Goal: Contribute content: Contribute content

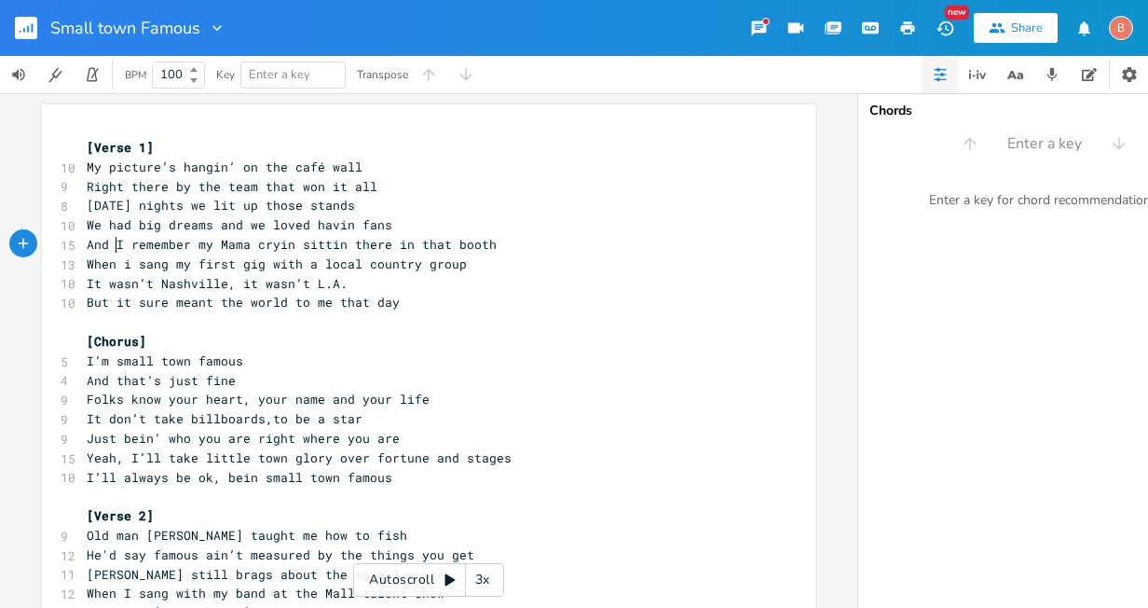
click at [110, 244] on span "And I remember my Mama cryin sittin there in that booth" at bounding box center [292, 244] width 410 height 17
click at [211, 243] on span "And I remember my Mama cryin sittin there in that booth" at bounding box center [292, 244] width 410 height 17
click at [28, 28] on icon "button" at bounding box center [28, 29] width 2 height 7
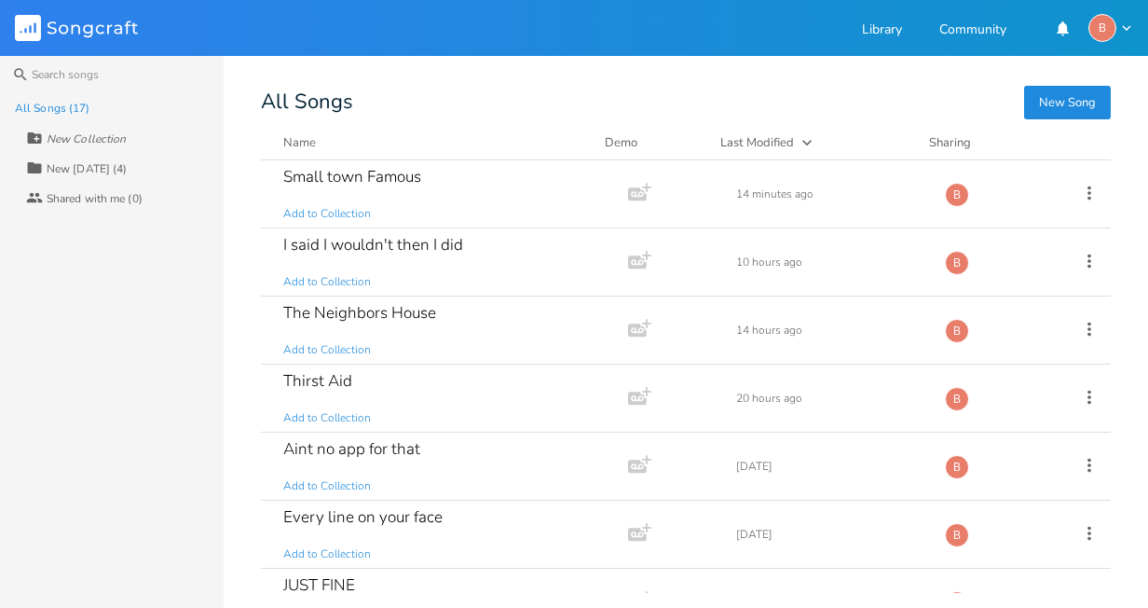
click at [1070, 101] on button "New Song" at bounding box center [1067, 103] width 87 height 34
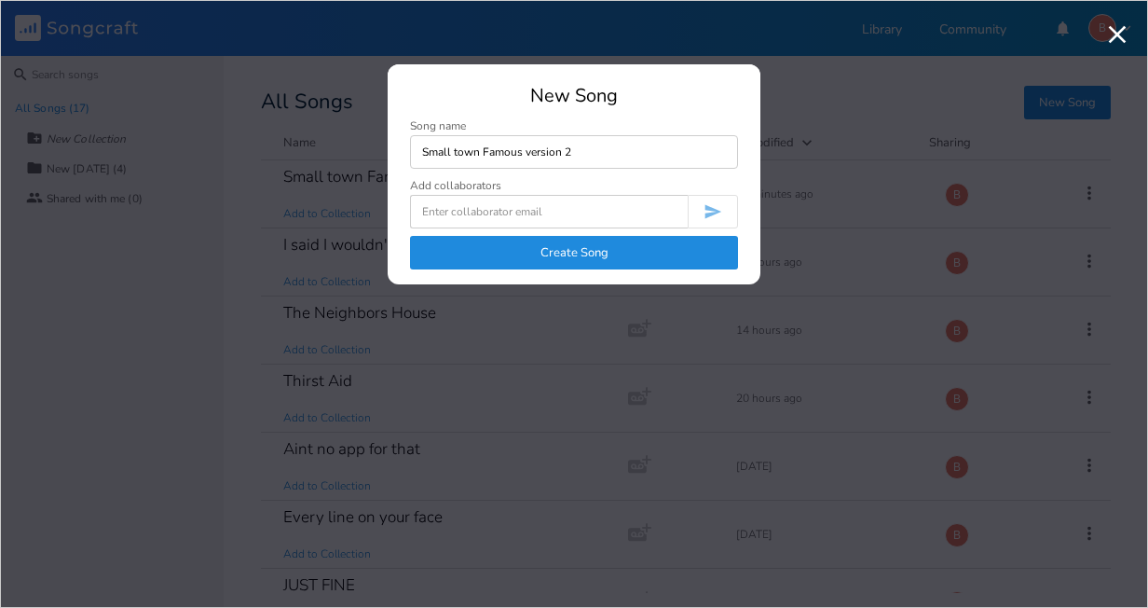
type input "Small town Famous version 2"
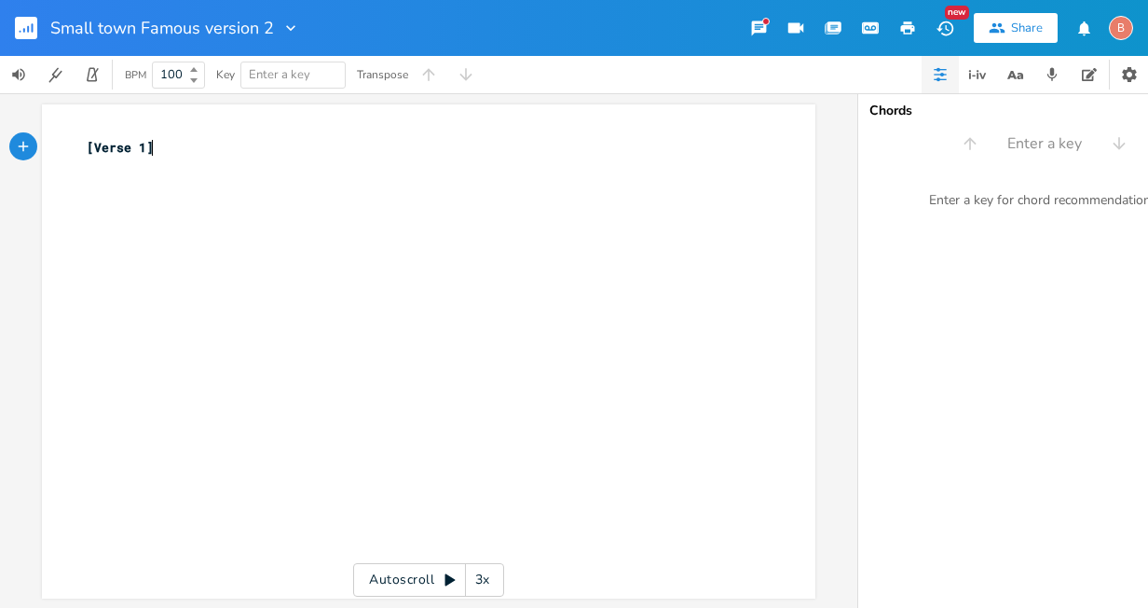
type textarea "[Verse 1]"
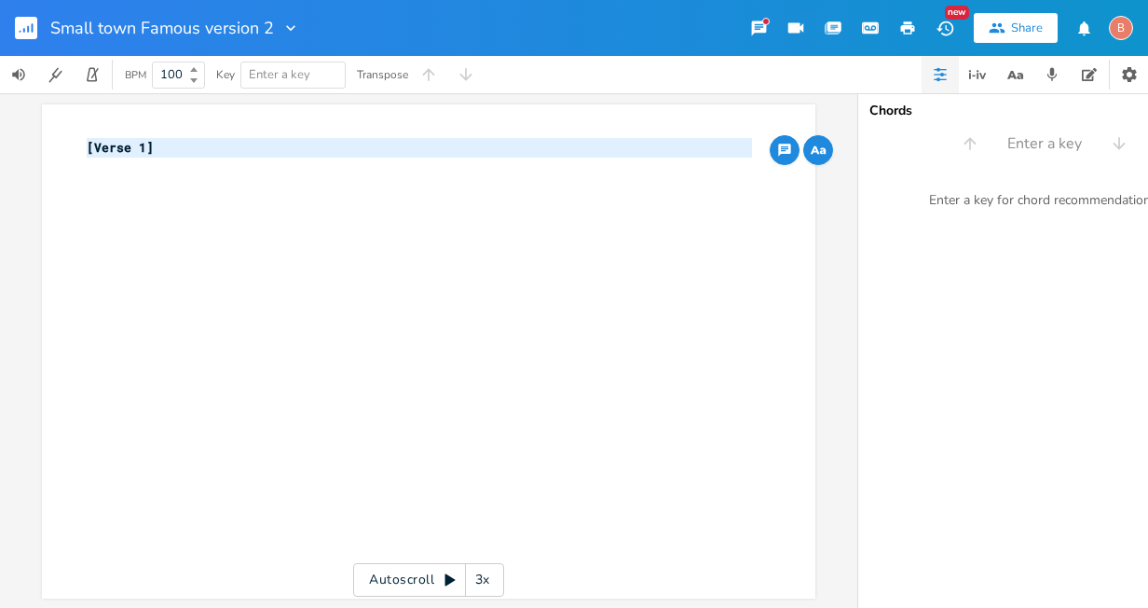
drag, startPoint x: 81, startPoint y: 148, endPoint x: 230, endPoint y: 171, distance: 150.8
click at [230, 171] on div "[Verse 1] ​" at bounding box center [419, 157] width 673 height 39
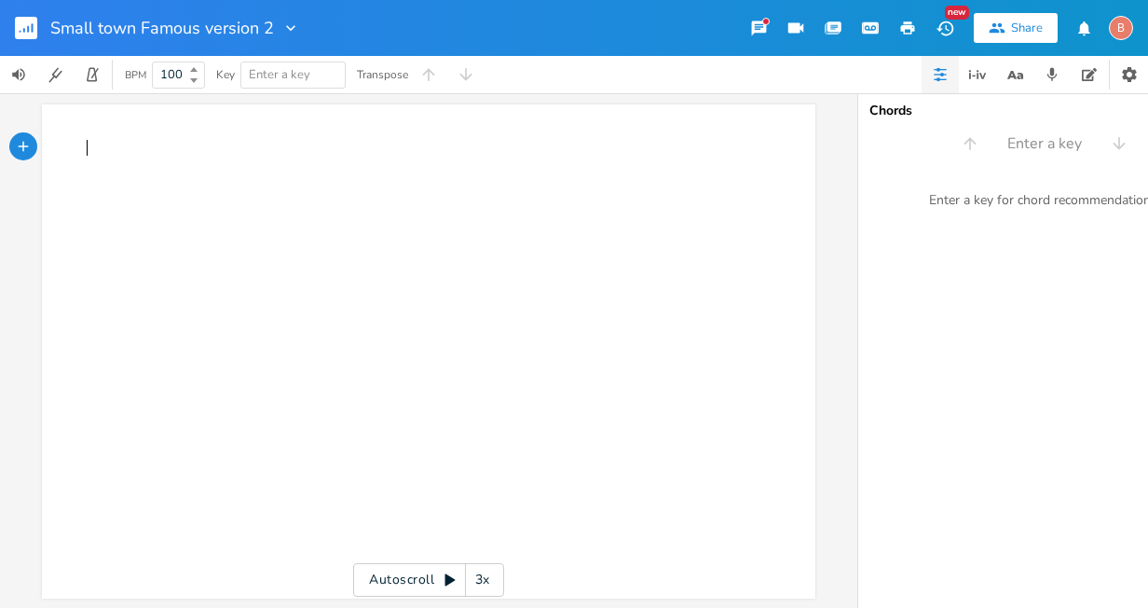
type textarea "​"
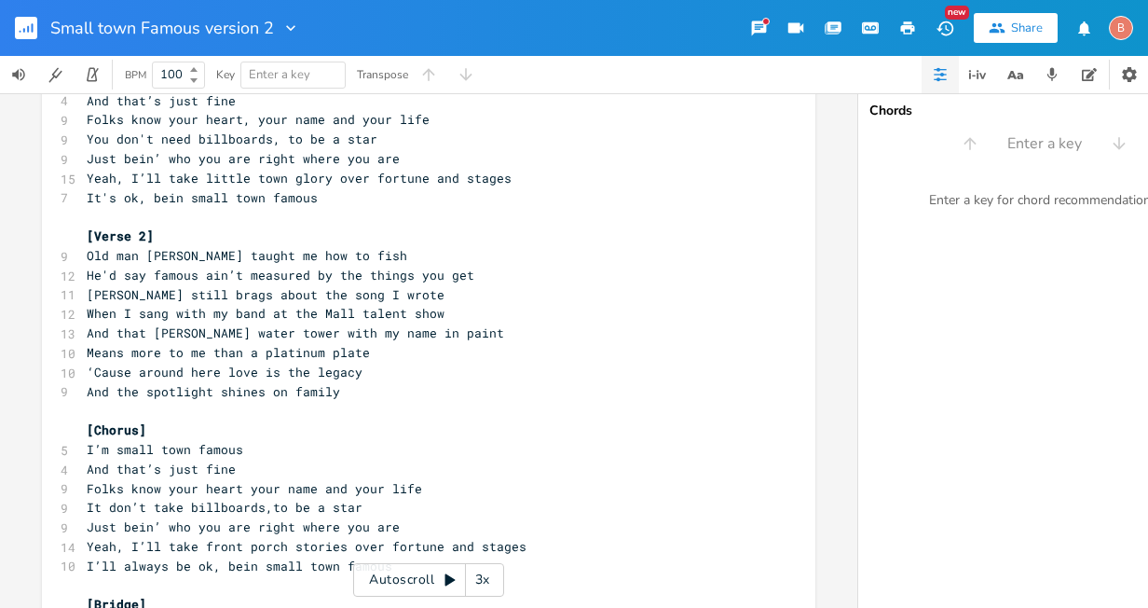
scroll to position [315, 0]
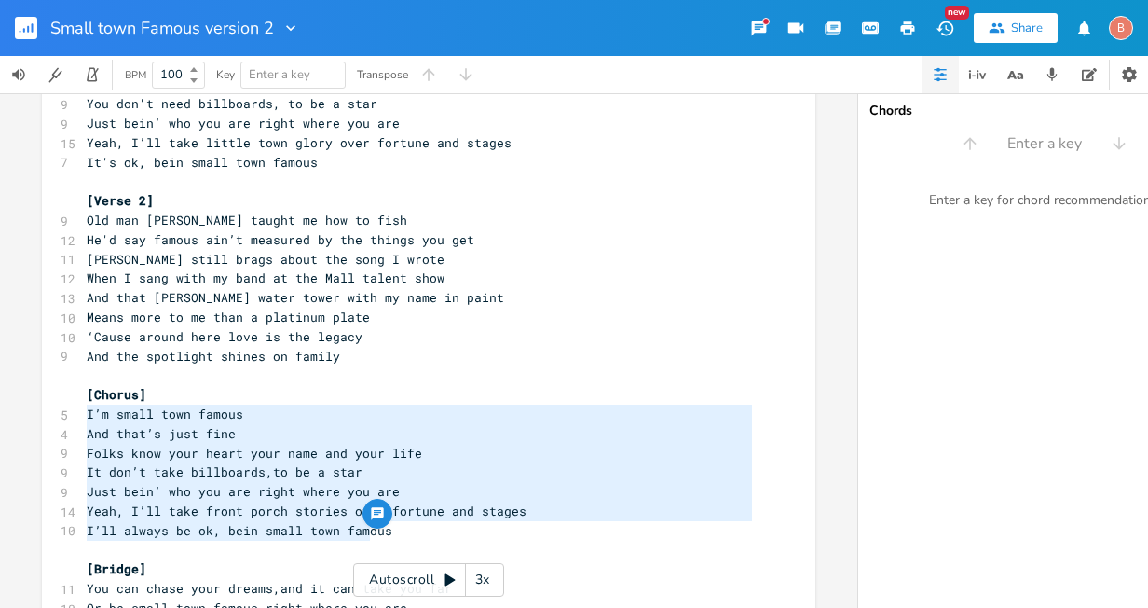
type textarea "I’m small town famous And that’s just fine Folks know your heart your name and …"
drag, startPoint x: 80, startPoint y: 416, endPoint x: 377, endPoint y: 528, distance: 316.8
click at [377, 528] on div "[Verse 1] 10 My picture’s hangin’ on the café wall 9 Right there by the team th…" at bounding box center [419, 336] width 673 height 1027
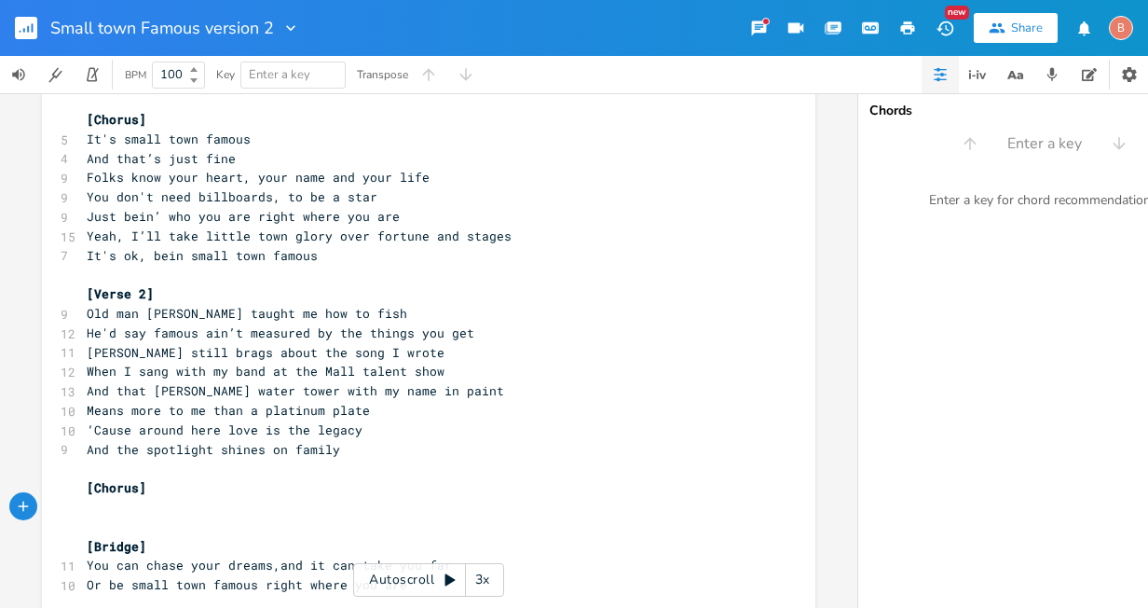
scroll to position [129, 0]
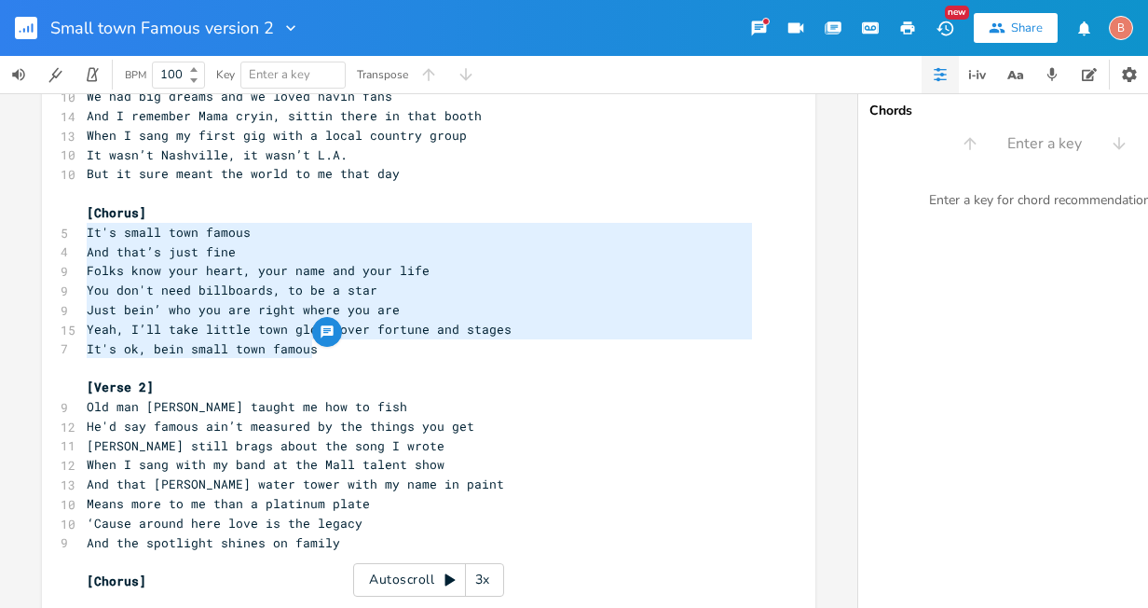
drag, startPoint x: 80, startPoint y: 235, endPoint x: 374, endPoint y: 348, distance: 314.5
click at [374, 348] on div "[Verse 1] 10 My picture’s hangin’ on the café wall 9 Right there by the team th…" at bounding box center [419, 464] width 673 height 911
type textarea "​It's small town famous And that’s just fine Folks know your heart, your name a…"
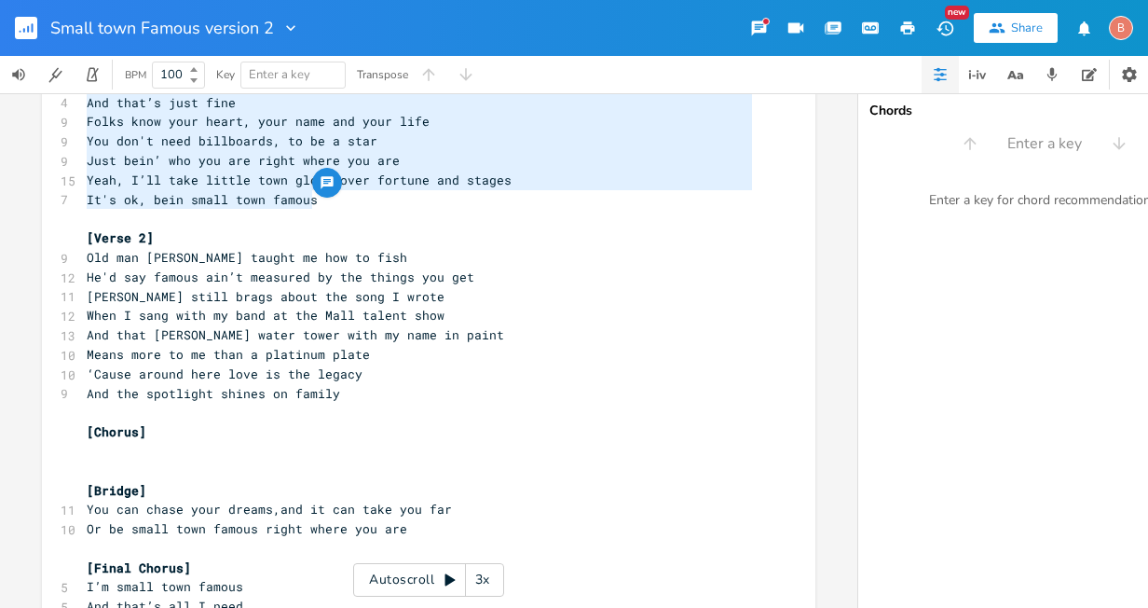
scroll to position [315, 0]
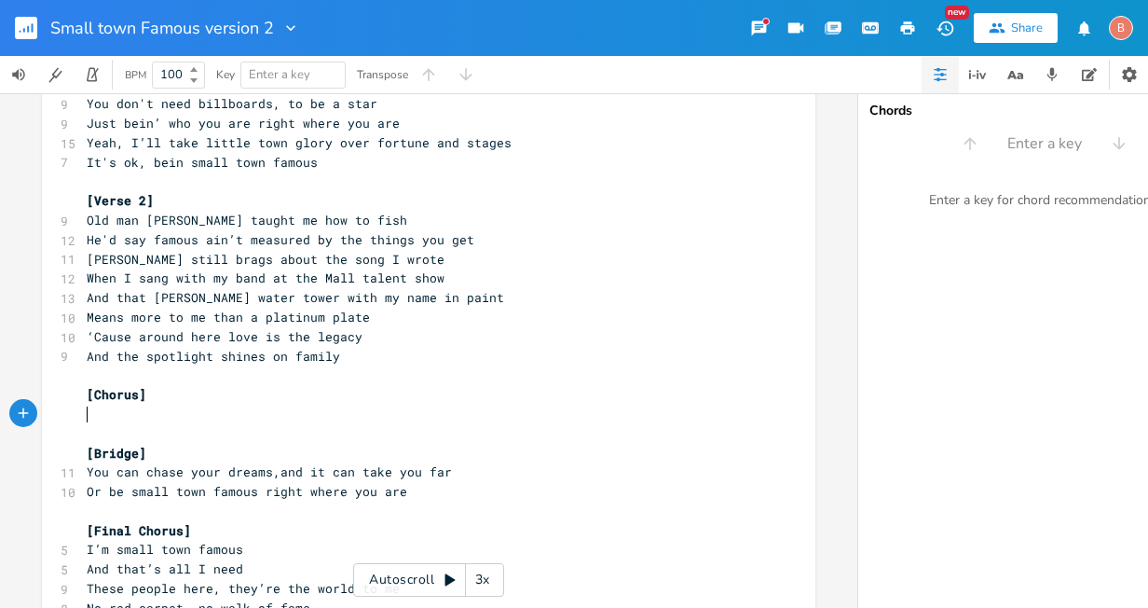
click at [84, 410] on pre "​" at bounding box center [419, 415] width 673 height 20
type textarea "​"
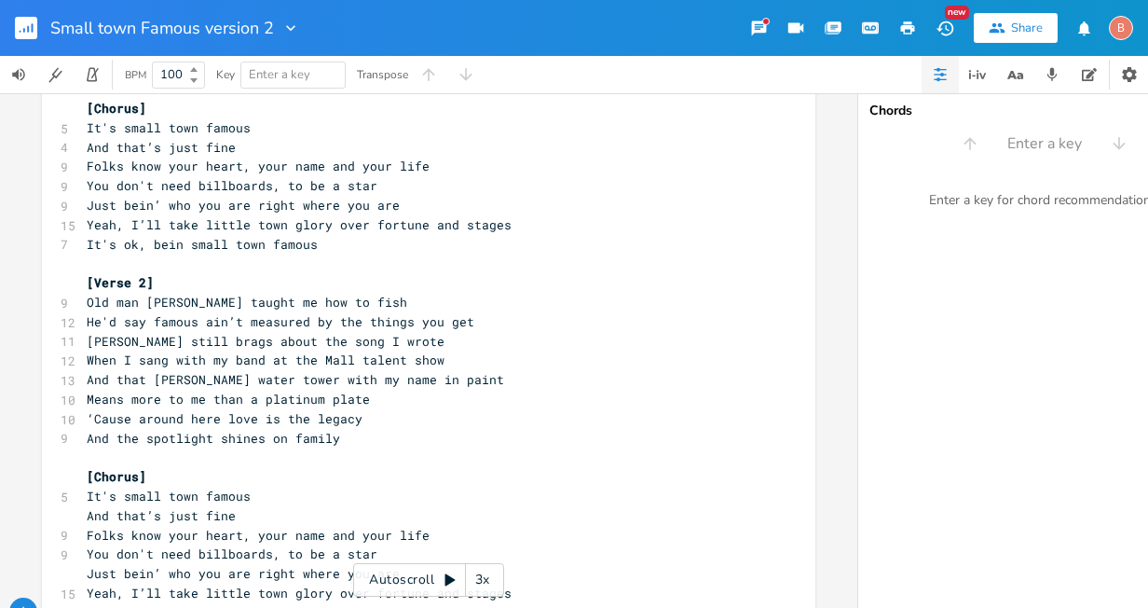
scroll to position [0, 0]
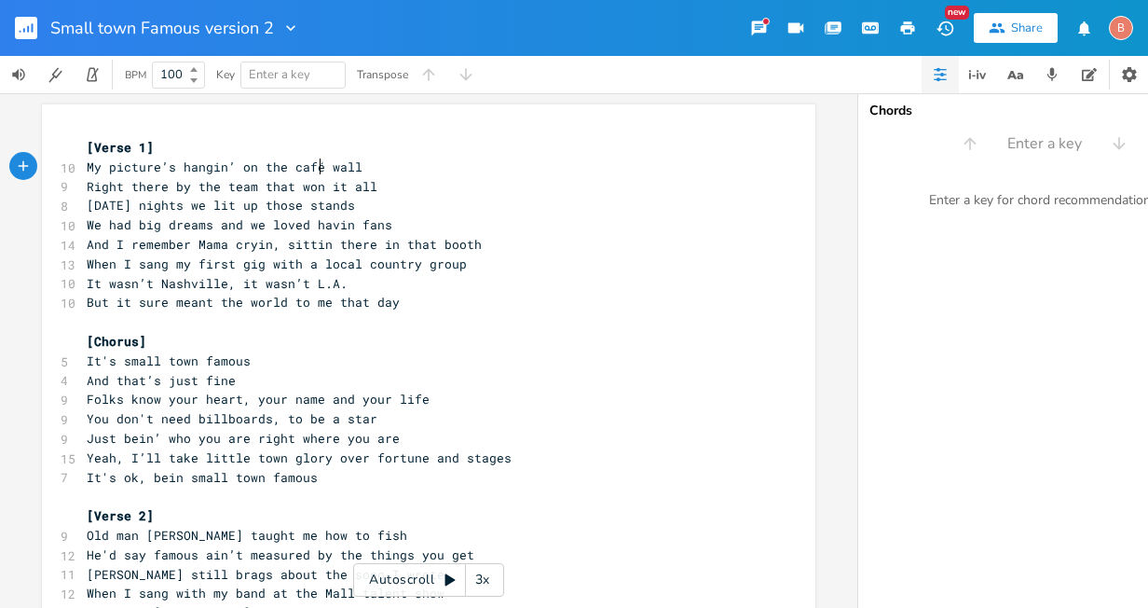
click at [314, 167] on span "My picture’s hangin’ on the café wall" at bounding box center [225, 166] width 276 height 17
click at [183, 186] on span "Right there by the team that won it all" at bounding box center [232, 186] width 291 height 17
type textarea "with"
click at [301, 227] on span "We had big dreams and we loved havin fans" at bounding box center [240, 224] width 306 height 17
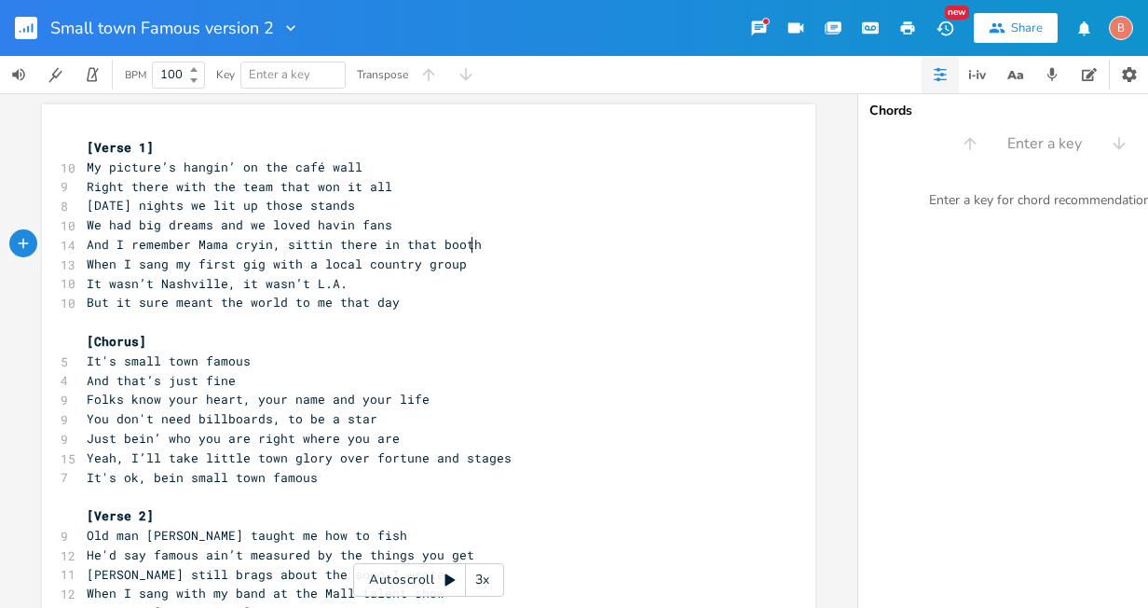
click at [469, 248] on pre "And I remember Mama cryin, sittin there in that booth" at bounding box center [419, 245] width 673 height 20
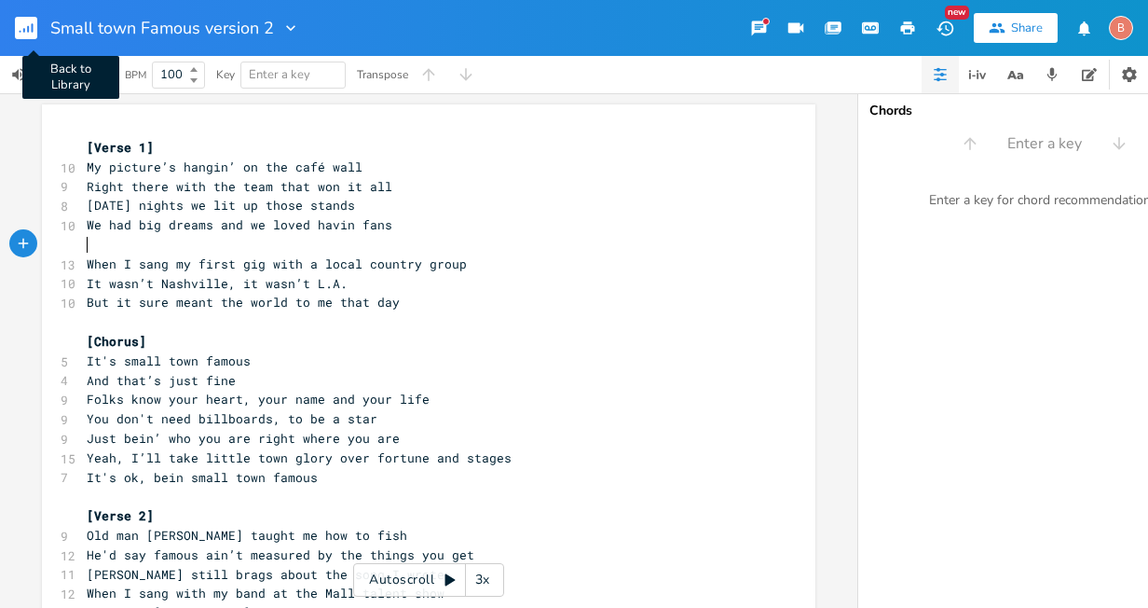
click at [26, 28] on rect "button" at bounding box center [26, 28] width 22 height 22
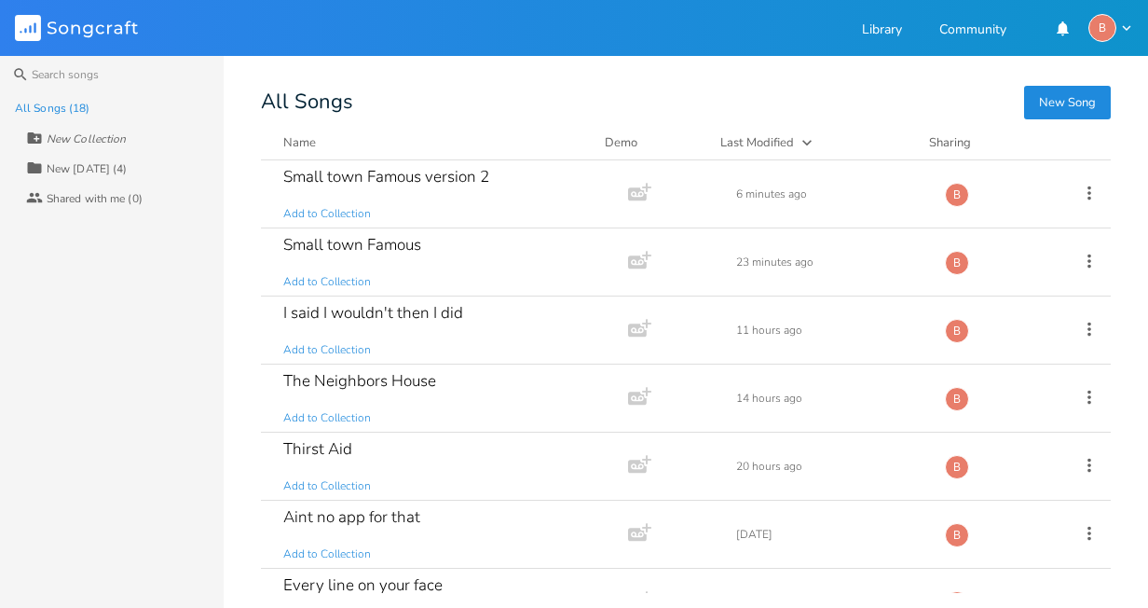
click at [1047, 101] on button "New Song" at bounding box center [1067, 103] width 87 height 34
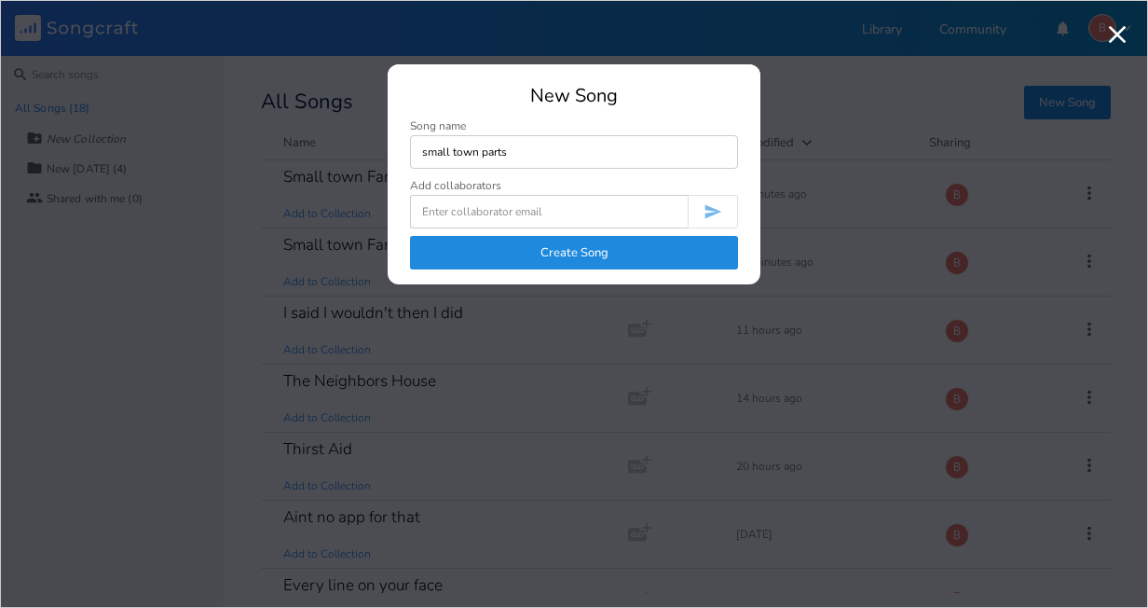
type input "small town parts"
click at [602, 248] on button "Create Song" at bounding box center [574, 253] width 328 height 34
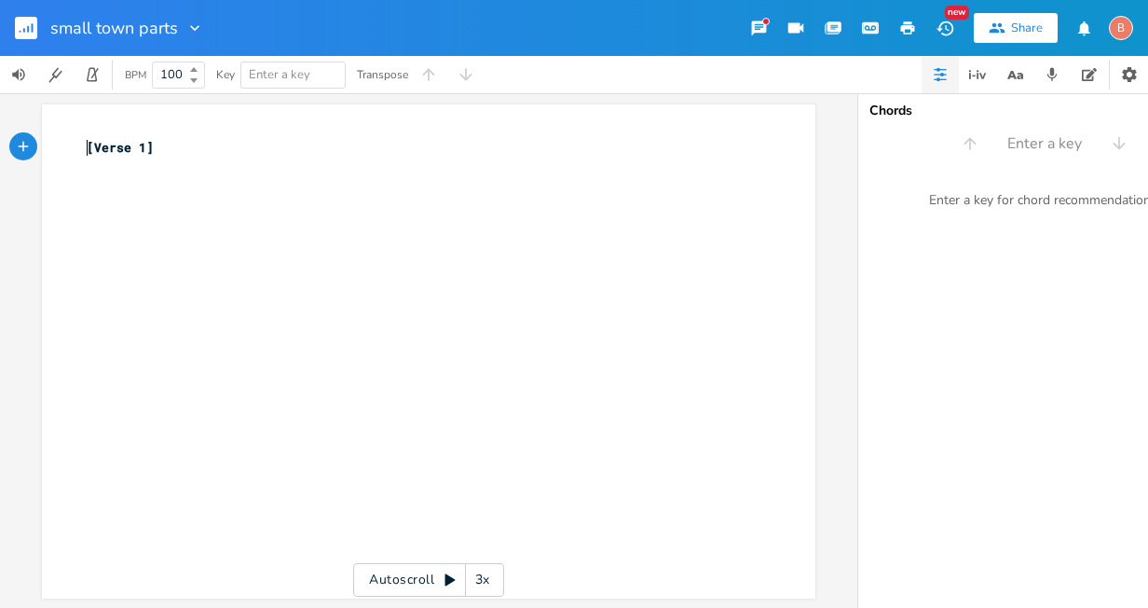
type textarea "[Verse 1]"
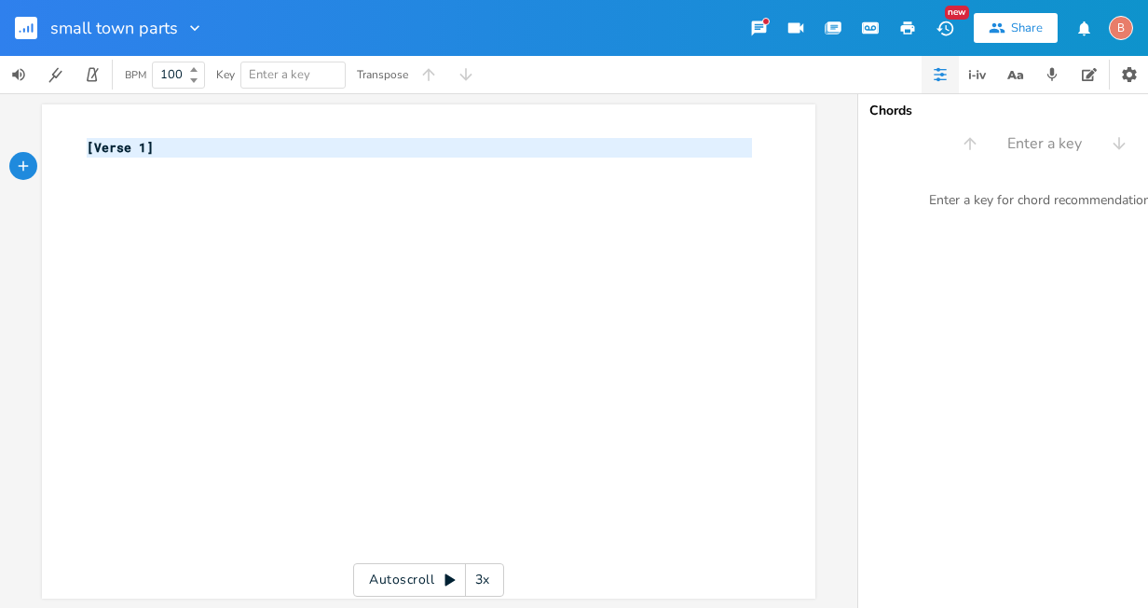
drag, startPoint x: 79, startPoint y: 148, endPoint x: 246, endPoint y: 170, distance: 168.2
click at [246, 170] on div "[Verse 1] ​" at bounding box center [419, 157] width 673 height 39
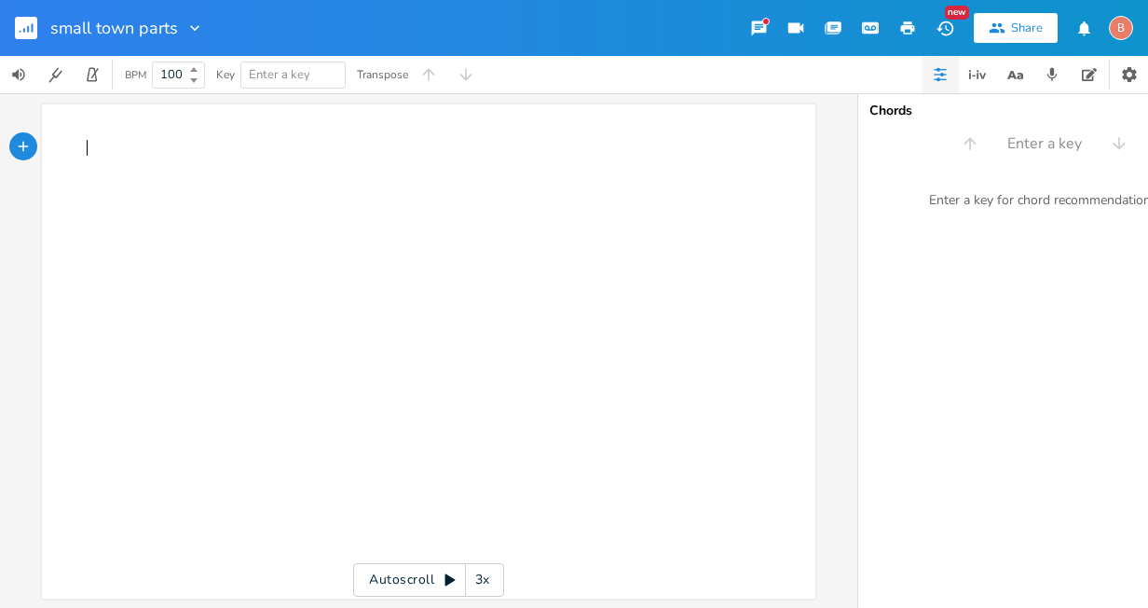
type textarea "​"
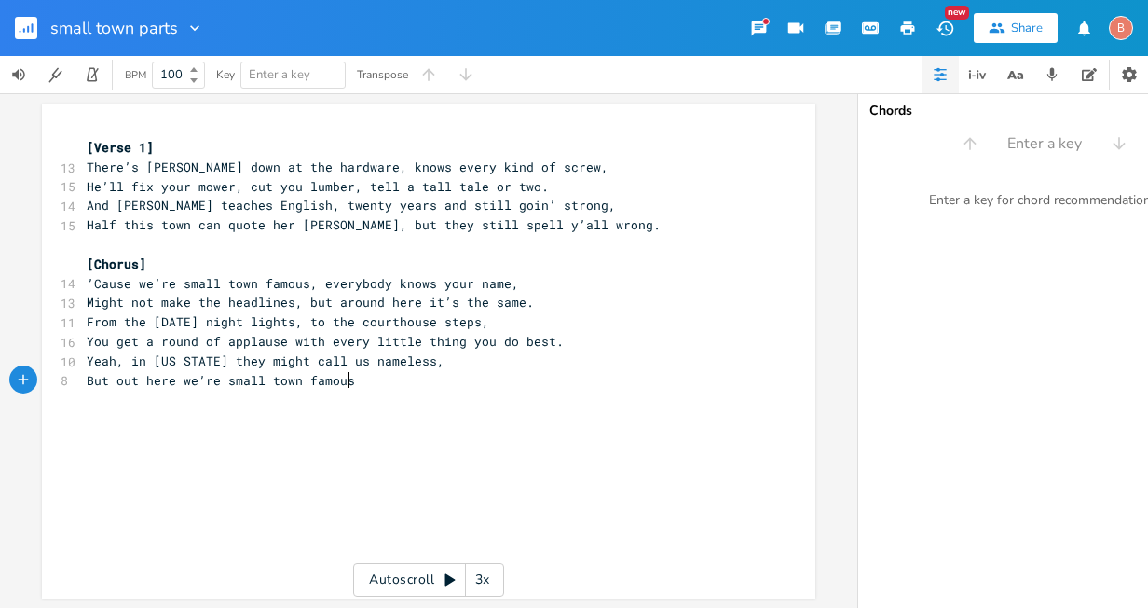
click at [118, 458] on div "x [Verse 1] 13 There’s [PERSON_NAME] down at the hardware, knows every kind of …" at bounding box center [443, 369] width 720 height 470
click at [114, 437] on div "x [Verse 1] 13 There’s [PERSON_NAME] down at the hardware, knows every kind of …" at bounding box center [443, 369] width 720 height 470
click at [138, 448] on div "x [Verse 1] 13 There’s [PERSON_NAME] down at the hardware, knows every kind of …" at bounding box center [443, 369] width 720 height 470
type textarea "​"
paste textarea
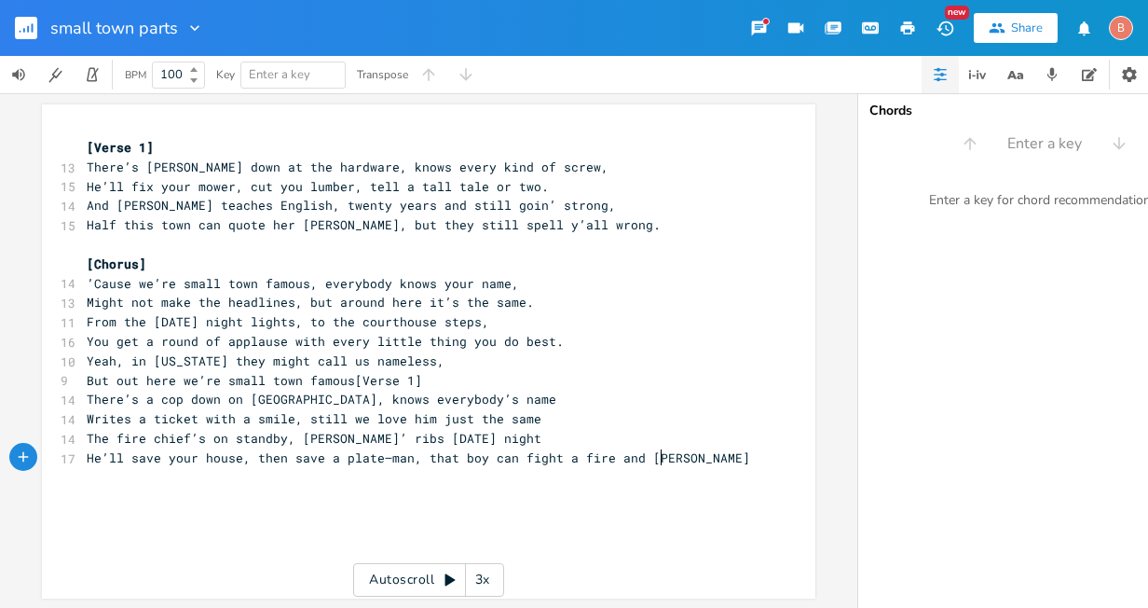
click at [340, 380] on span "But out here we’re small town famous[Verse 1]" at bounding box center [255, 380] width 336 height 17
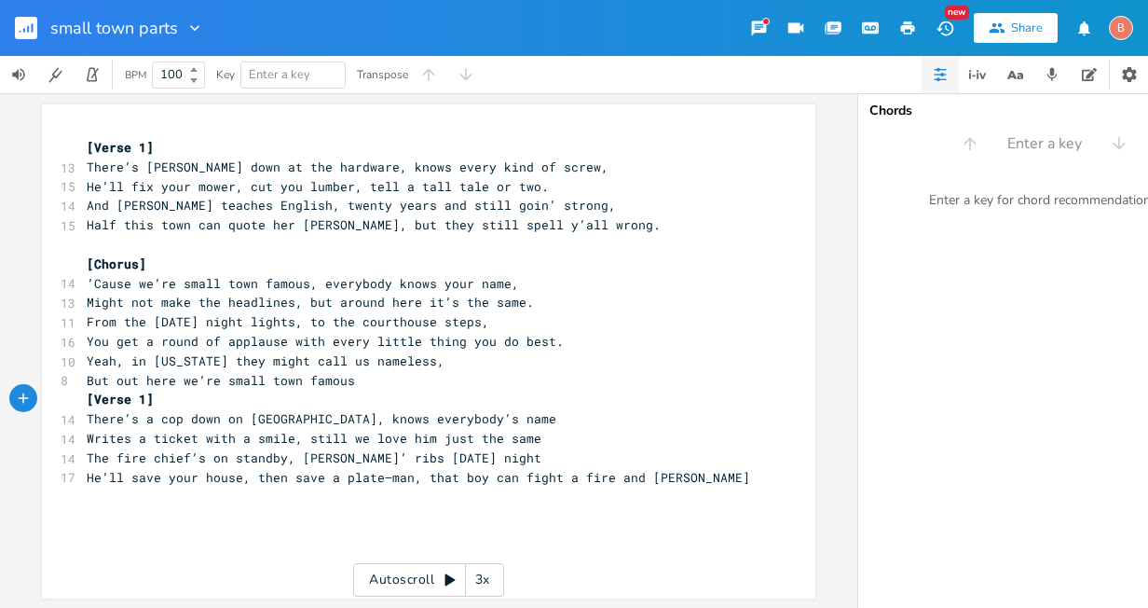
click at [666, 479] on pre "He’ll save your house, then save a plate—man, that boy can fight a fire and [PE…" at bounding box center [419, 478] width 673 height 20
click at [86, 503] on pre "​" at bounding box center [419, 497] width 673 height 20
type textarea "​"
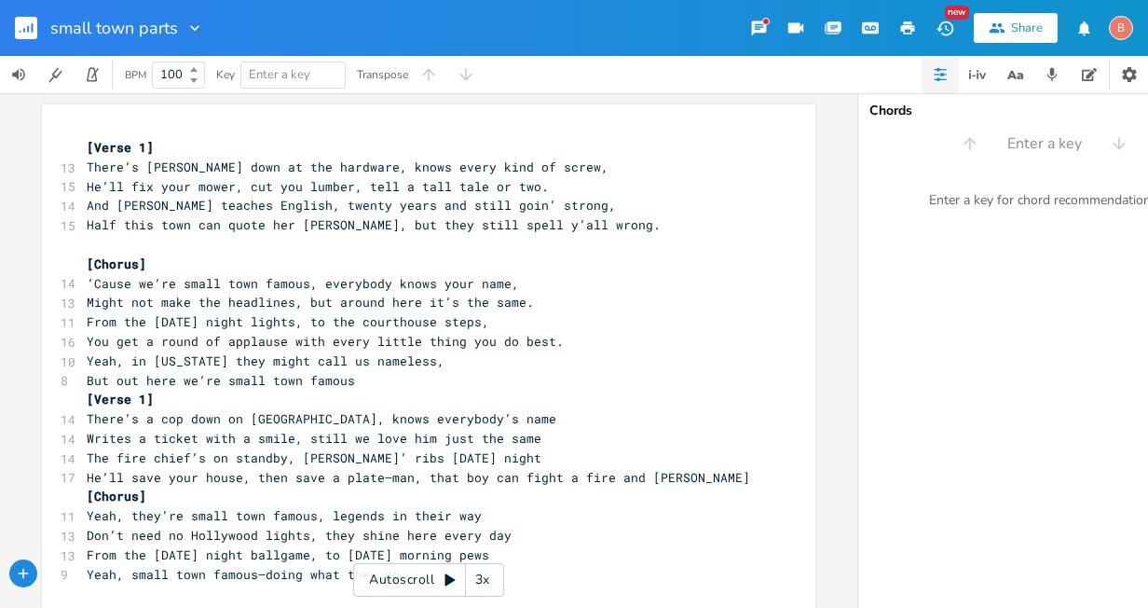
scroll to position [24, 0]
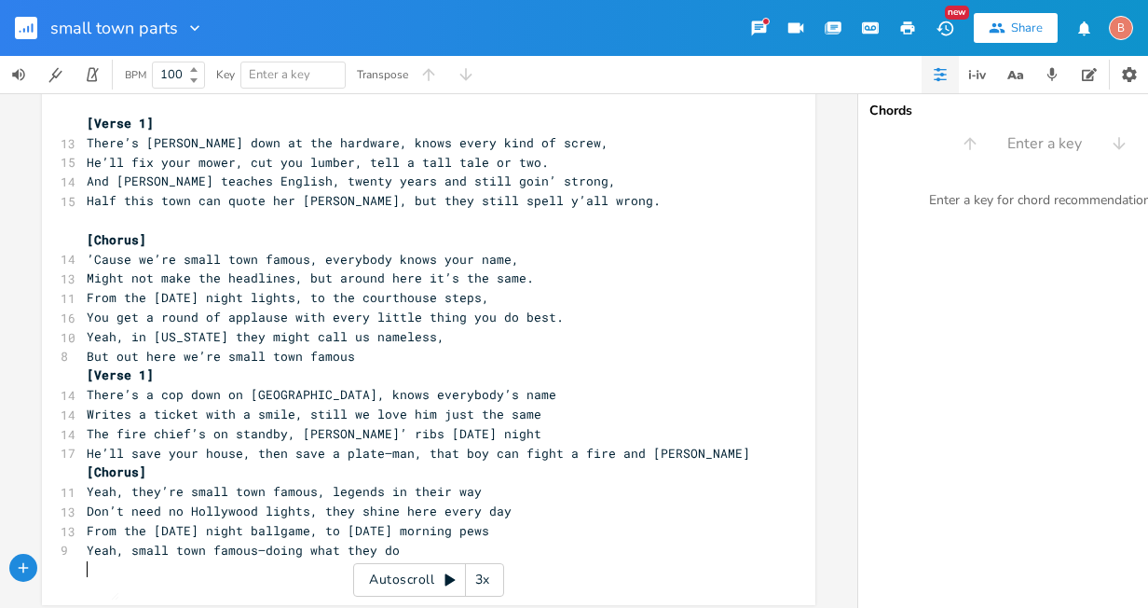
type textarea "​"
paste textarea
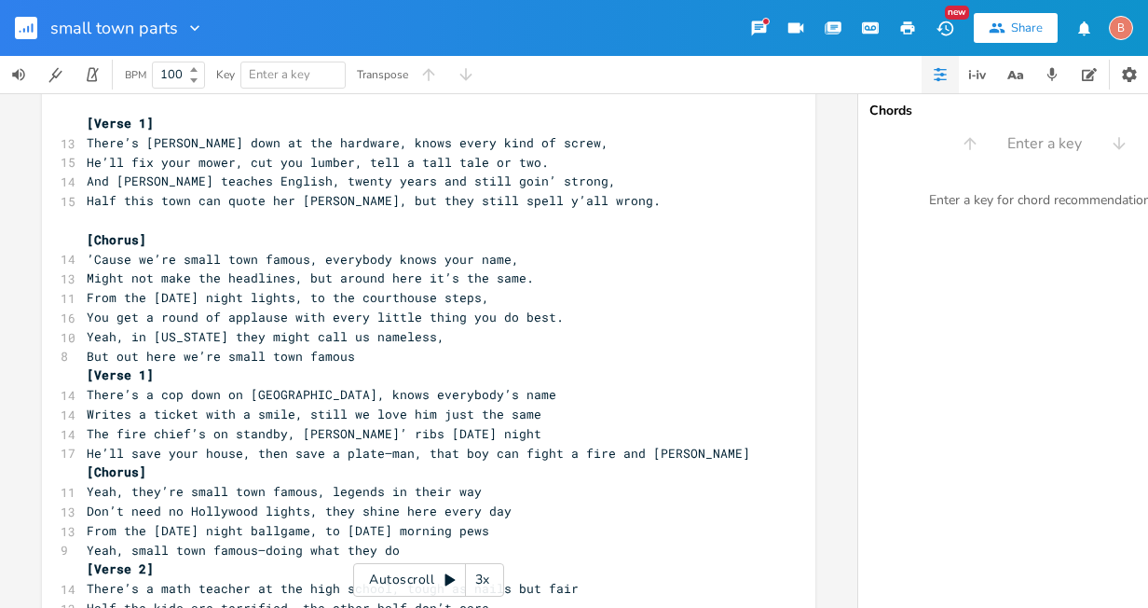
scroll to position [110, 0]
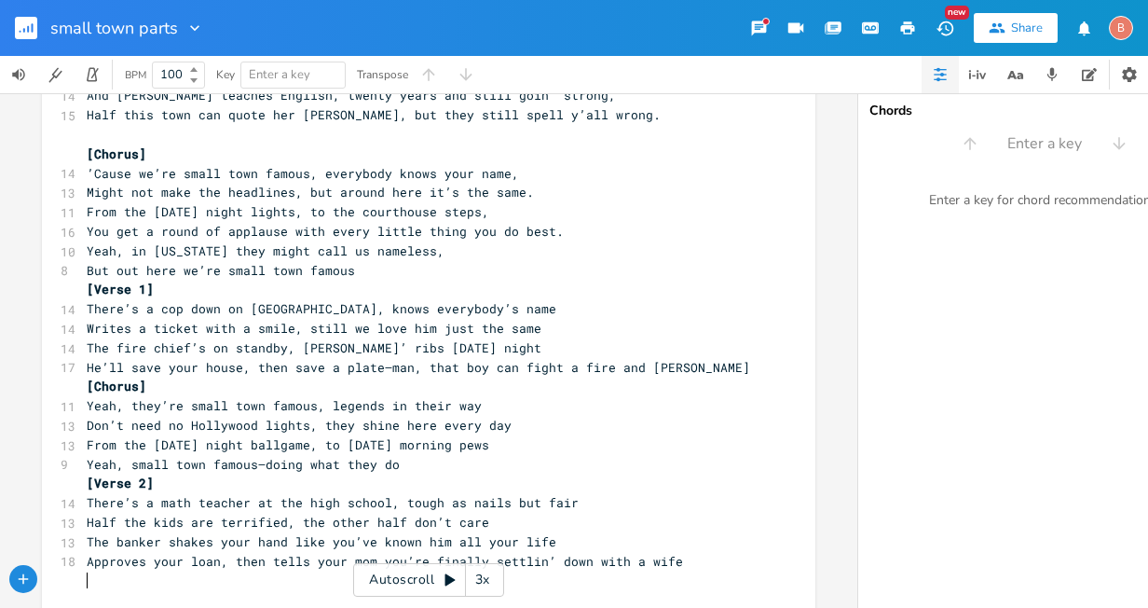
click at [87, 584] on pre "​" at bounding box center [419, 580] width 673 height 20
type textarea "​"
paste textarea
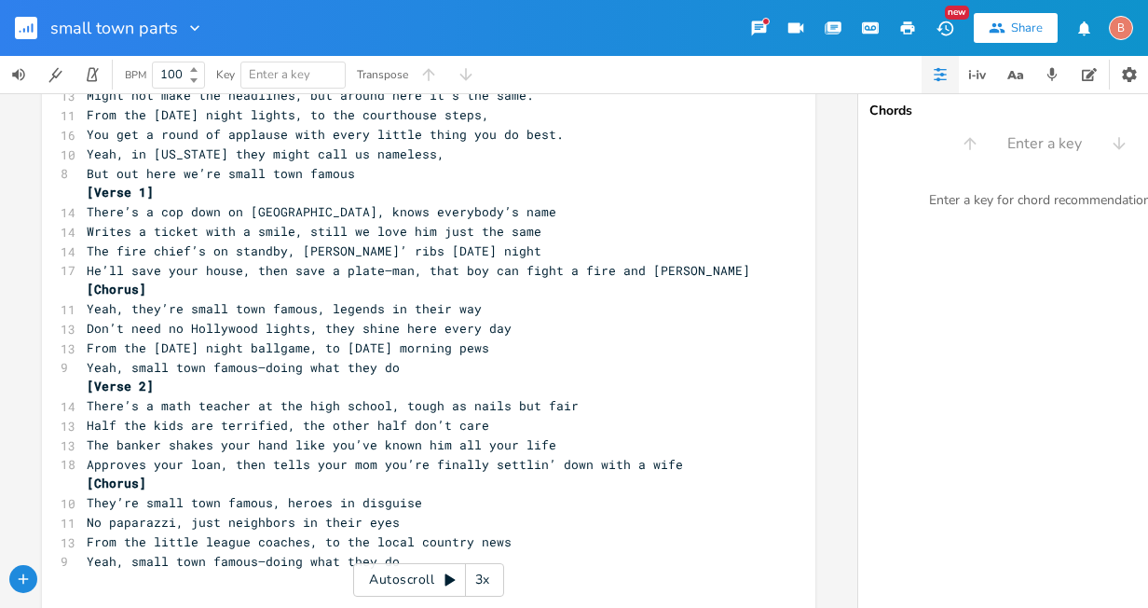
type textarea "​"
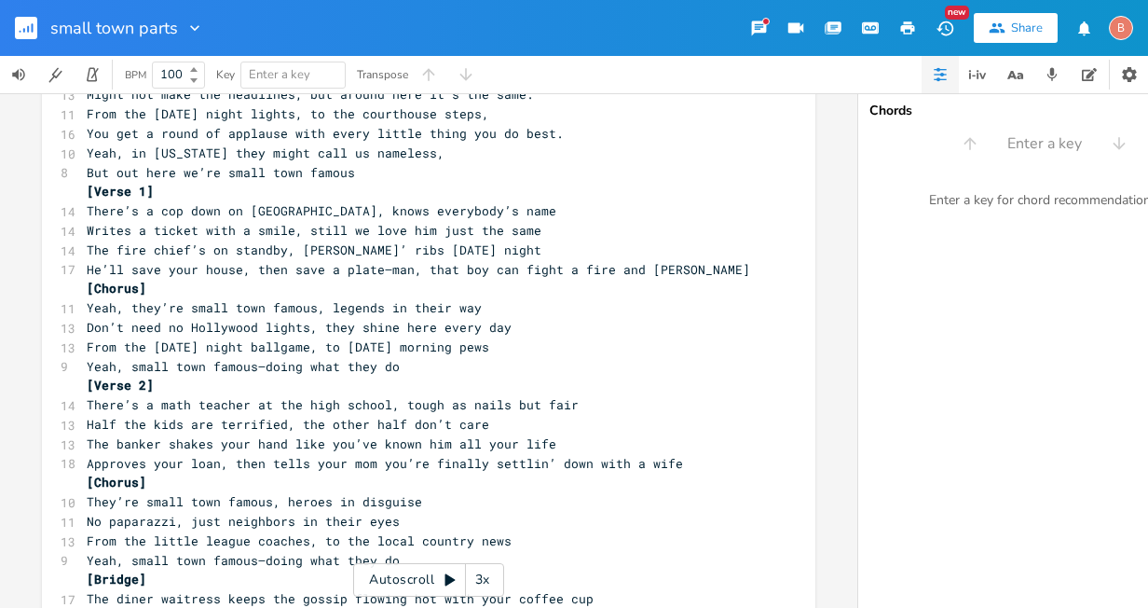
scroll to position [304, 0]
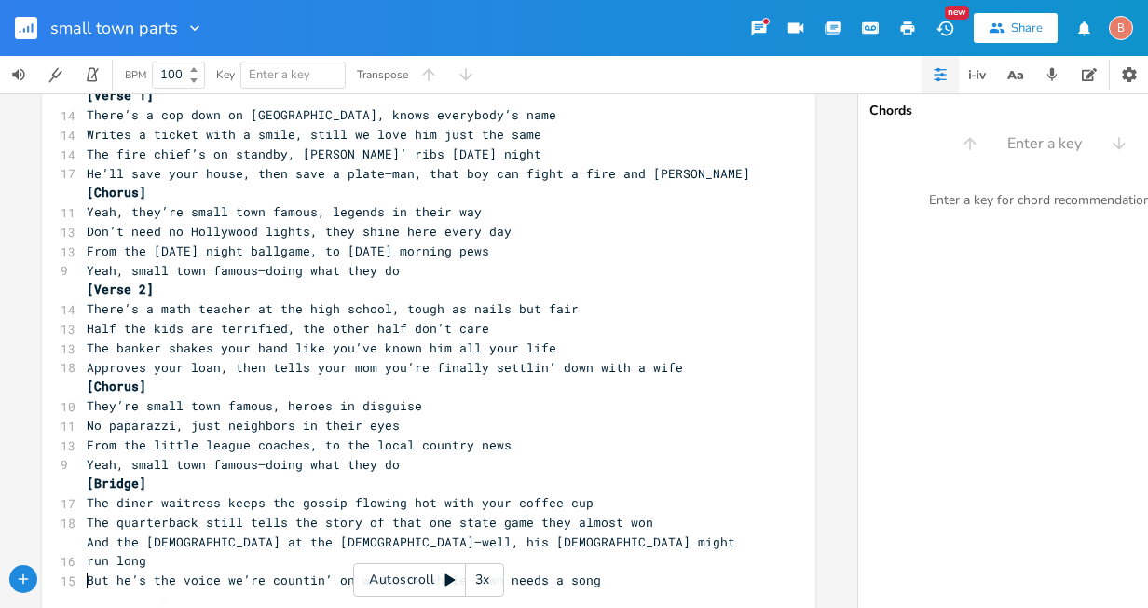
type textarea "​"
